Goal: Check status: Check status

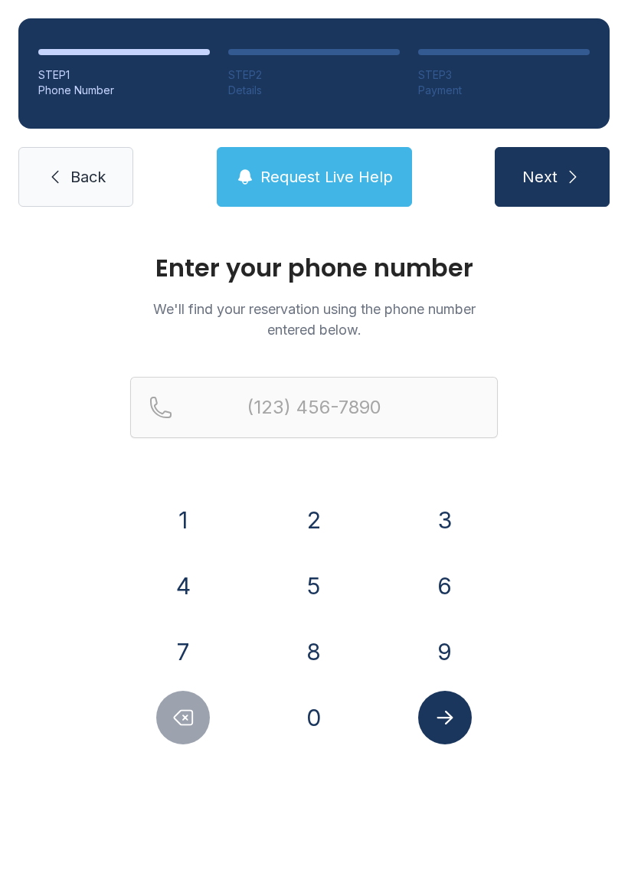
click at [195, 647] on button "7" at bounding box center [183, 652] width 54 height 54
click at [194, 647] on button "7" at bounding box center [183, 652] width 54 height 54
click at [325, 726] on button "0" at bounding box center [314, 718] width 54 height 54
click at [203, 649] on button "7" at bounding box center [183, 652] width 54 height 54
click at [194, 526] on button "1" at bounding box center [183, 520] width 54 height 54
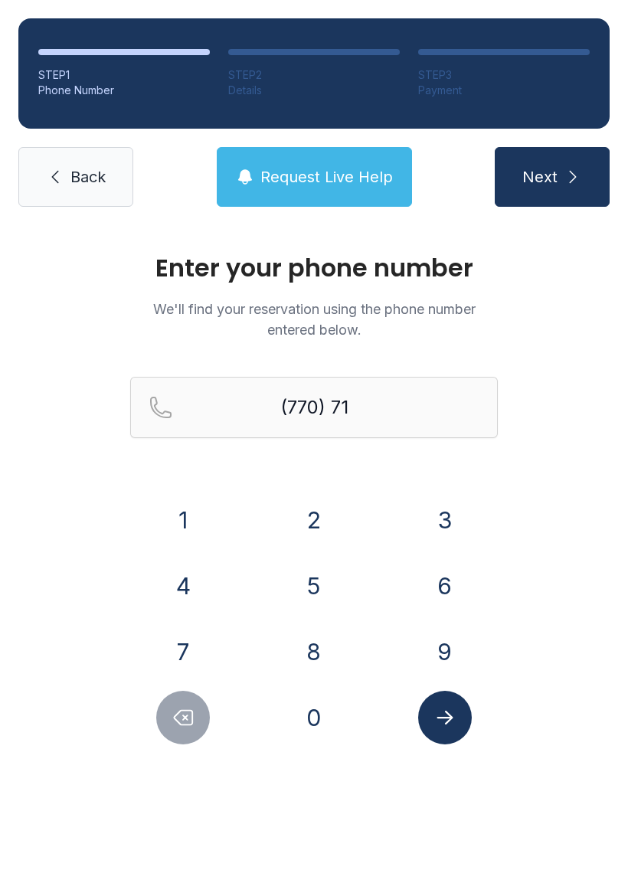
click at [196, 591] on button "4" at bounding box center [183, 586] width 54 height 54
click at [199, 516] on button "1" at bounding box center [183, 520] width 54 height 54
click at [439, 653] on button "9" at bounding box center [445, 652] width 54 height 54
click at [339, 655] on button "8" at bounding box center [314, 652] width 54 height 54
click at [455, 652] on button "9" at bounding box center [445, 652] width 54 height 54
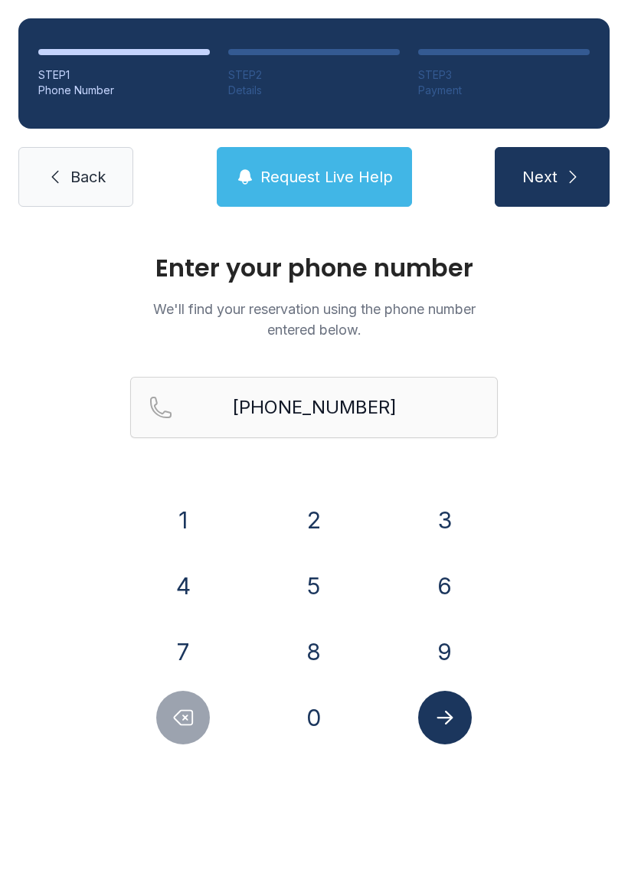
click at [442, 720] on icon "Submit lookup form" at bounding box center [444, 717] width 23 height 23
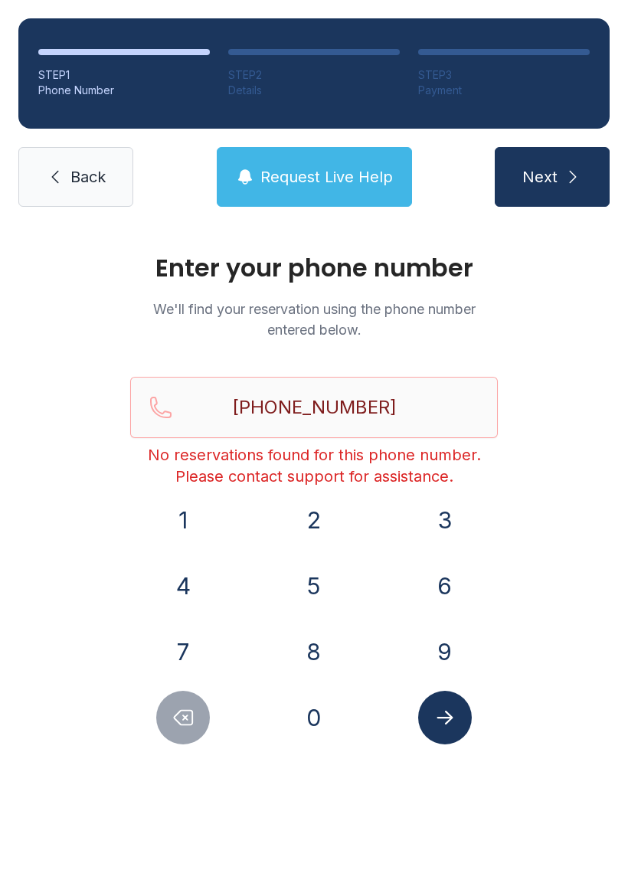
click at [185, 724] on icon "Delete number" at bounding box center [184, 717] width 18 height 15
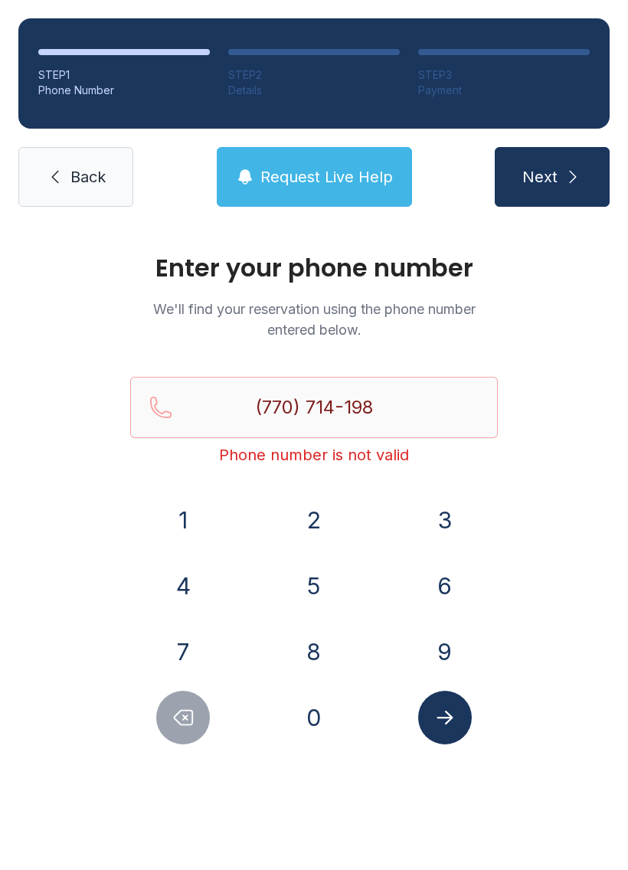
click at [184, 724] on icon "Delete number" at bounding box center [184, 717] width 18 height 15
click at [178, 730] on button "Delete number" at bounding box center [183, 718] width 54 height 54
click at [177, 730] on button "Delete number" at bounding box center [183, 718] width 54 height 54
click at [170, 723] on button "Delete number" at bounding box center [183, 718] width 54 height 54
click at [169, 722] on button "Delete number" at bounding box center [183, 718] width 54 height 54
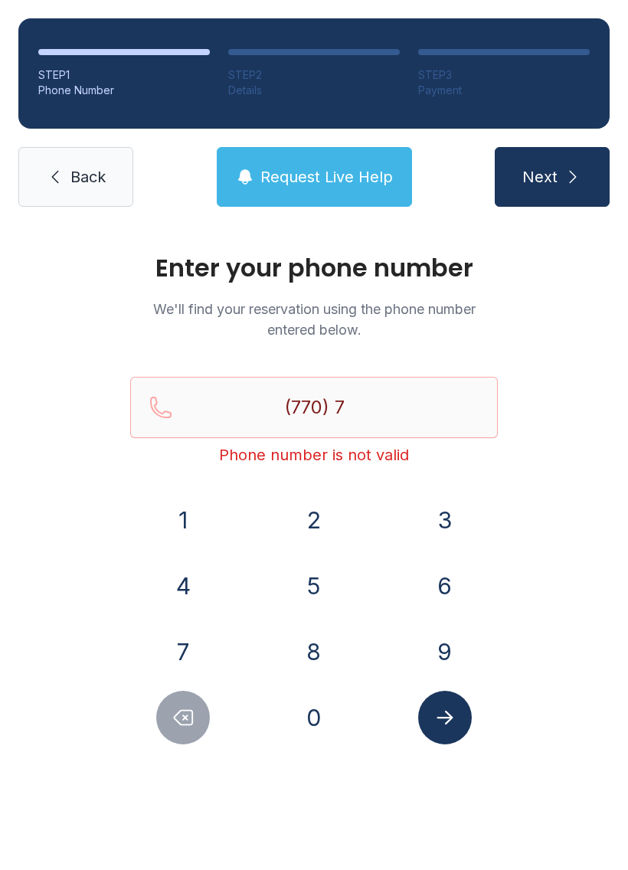
click at [168, 730] on button "Delete number" at bounding box center [183, 718] width 54 height 54
click at [168, 729] on button "Delete number" at bounding box center [183, 718] width 54 height 54
click at [162, 730] on button "Delete number" at bounding box center [183, 718] width 54 height 54
type input "(7"
click at [162, 730] on button "Delete number" at bounding box center [183, 718] width 54 height 54
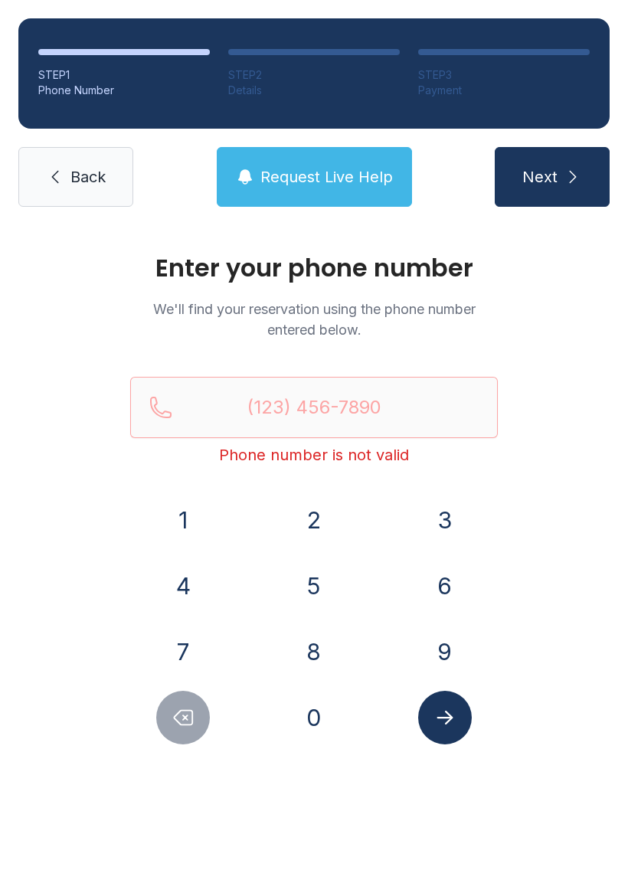
click at [160, 730] on button "Delete number" at bounding box center [183, 718] width 54 height 54
click at [158, 728] on div at bounding box center [183, 718] width 106 height 54
click at [87, 158] on link "Back" at bounding box center [75, 177] width 115 height 60
